Goal: Use online tool/utility: Use online tool/utility

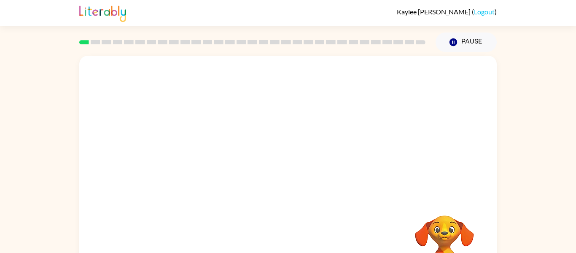
scroll to position [44, 0]
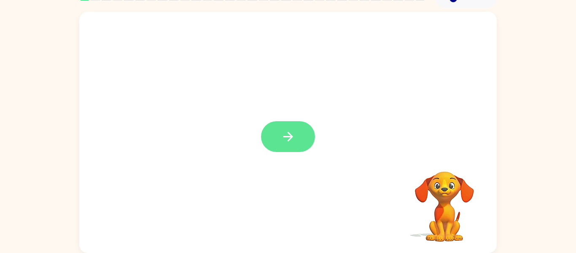
click at [300, 143] on button "button" at bounding box center [288, 136] width 54 height 31
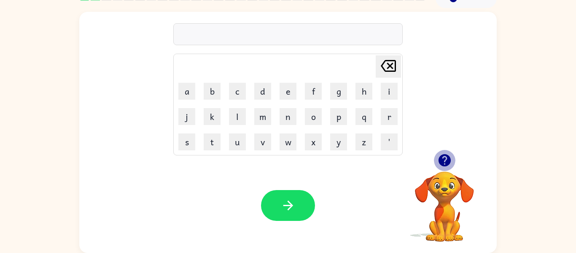
click at [444, 156] on icon "button" at bounding box center [444, 160] width 12 height 12
click at [279, 38] on div at bounding box center [288, 34] width 230 height 22
click at [282, 117] on button "n" at bounding box center [288, 116] width 17 height 17
click at [189, 94] on button "a" at bounding box center [187, 91] width 17 height 17
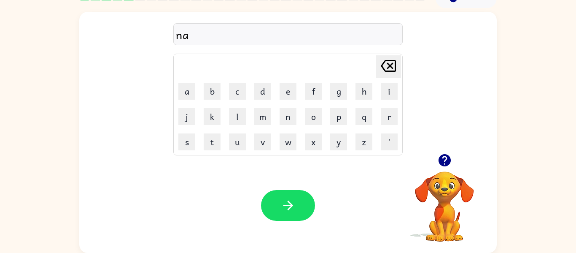
click at [388, 70] on icon at bounding box center [388, 66] width 15 height 12
click at [283, 97] on button "e" at bounding box center [288, 91] width 17 height 17
click at [385, 109] on button "r" at bounding box center [389, 116] width 17 height 17
click at [311, 113] on button "o" at bounding box center [313, 116] width 17 height 17
click at [243, 118] on button "l" at bounding box center [237, 116] width 17 height 17
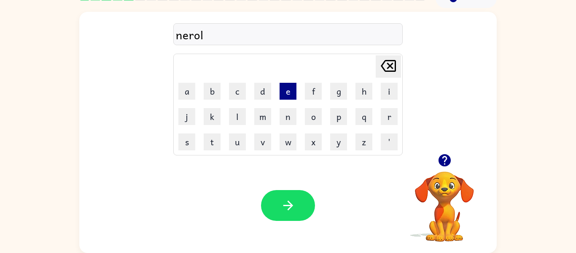
click at [290, 94] on button "e" at bounding box center [288, 91] width 17 height 17
click at [392, 65] on icon "[PERSON_NAME] last character input" at bounding box center [389, 66] width 20 height 20
type button "delete"
click at [444, 159] on icon "button" at bounding box center [444, 160] width 12 height 12
click at [452, 161] on icon "button" at bounding box center [445, 160] width 15 height 15
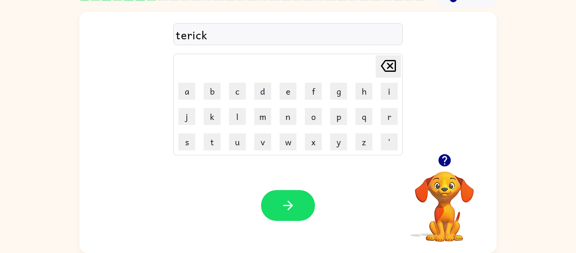
click at [443, 157] on icon "button" at bounding box center [445, 160] width 15 height 15
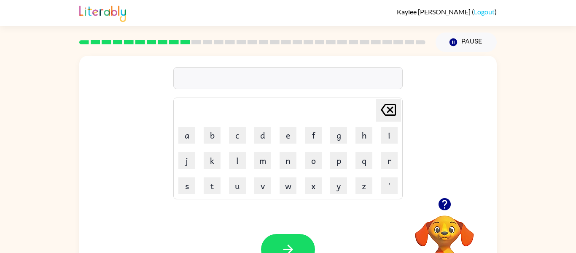
click at [438, 203] on icon "button" at bounding box center [445, 204] width 15 height 15
click at [446, 200] on icon "button" at bounding box center [445, 204] width 15 height 15
click at [259, 188] on button "v" at bounding box center [262, 185] width 17 height 17
click at [312, 166] on button "o" at bounding box center [313, 160] width 17 height 17
click at [214, 186] on button "t" at bounding box center [212, 185] width 17 height 17
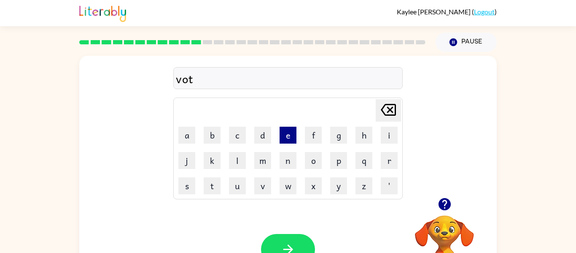
click at [288, 138] on button "e" at bounding box center [288, 135] width 17 height 17
type button "e"
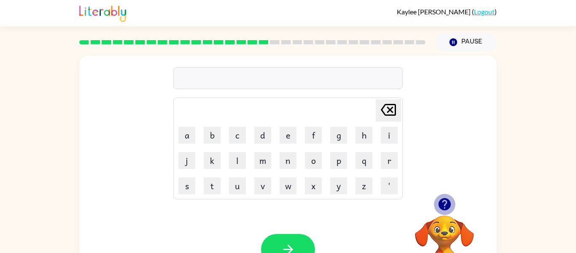
click at [449, 200] on icon "button" at bounding box center [444, 204] width 12 height 12
